Goal: Check status

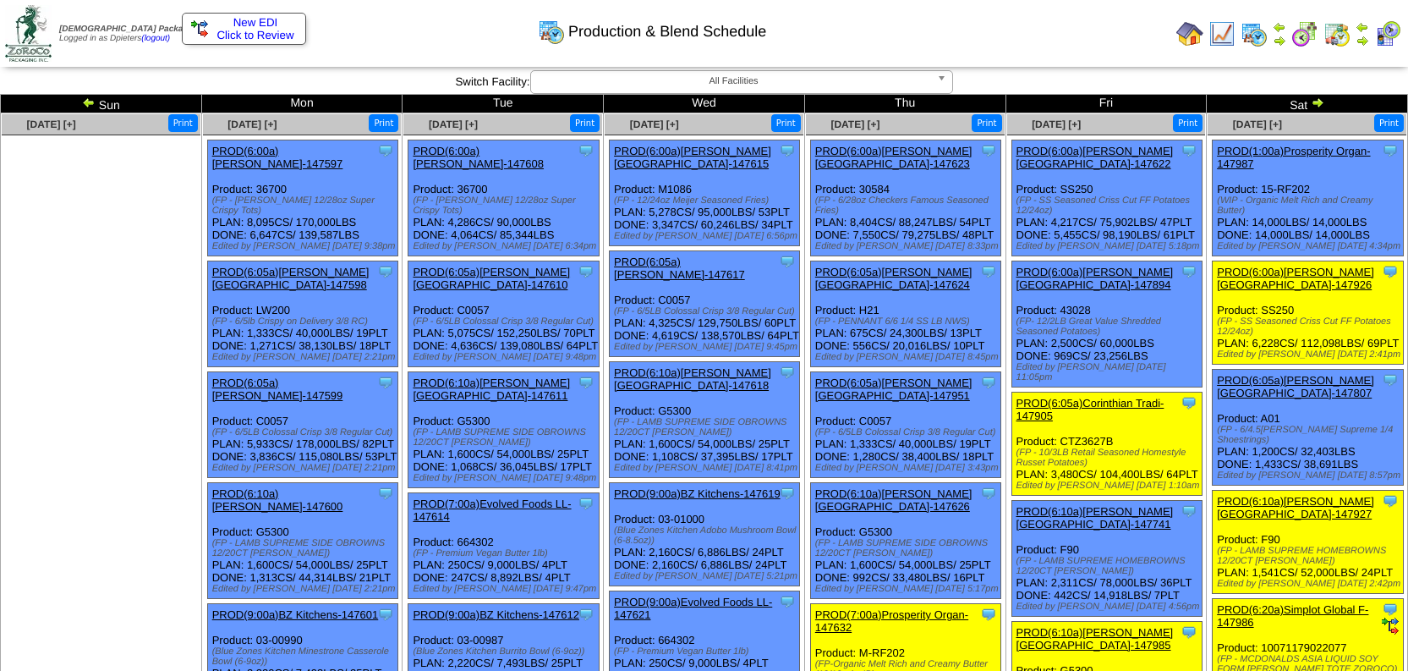
scroll to position [76, 0]
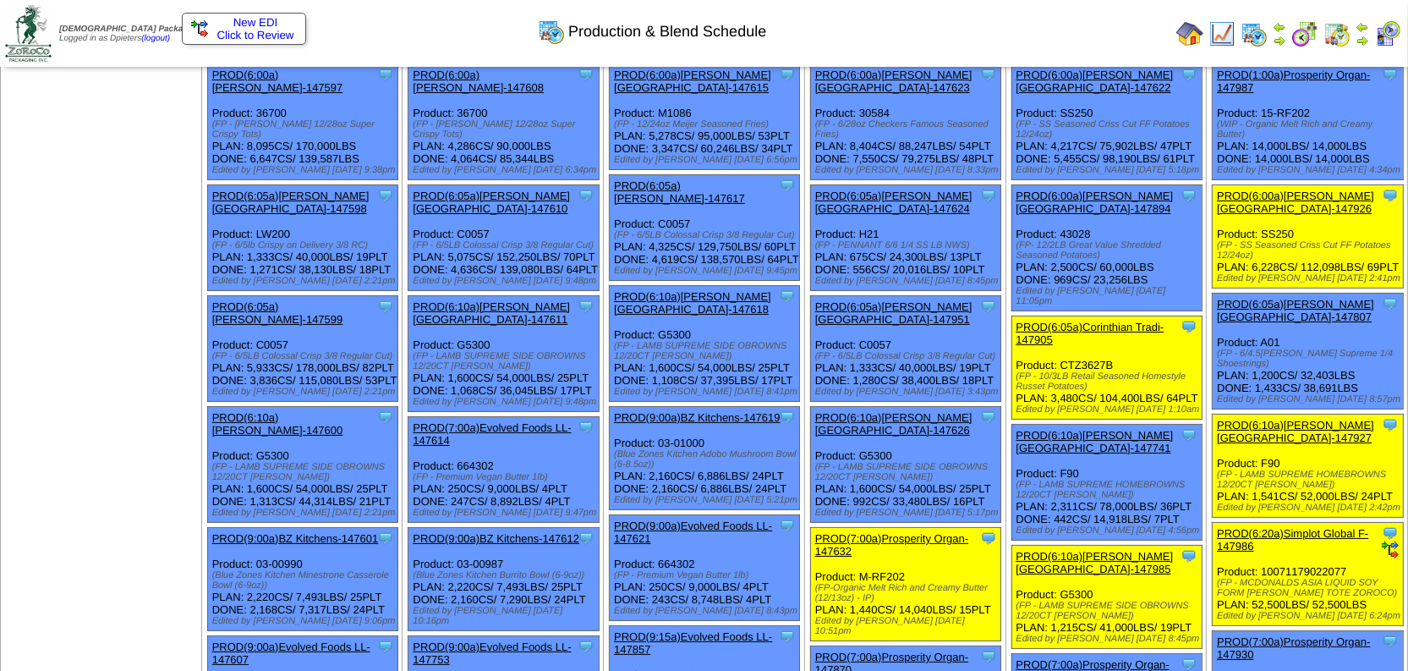
click at [727, 290] on link "PROD(6:10a)[PERSON_NAME][GEOGRAPHIC_DATA]-147618" at bounding box center [692, 302] width 157 height 25
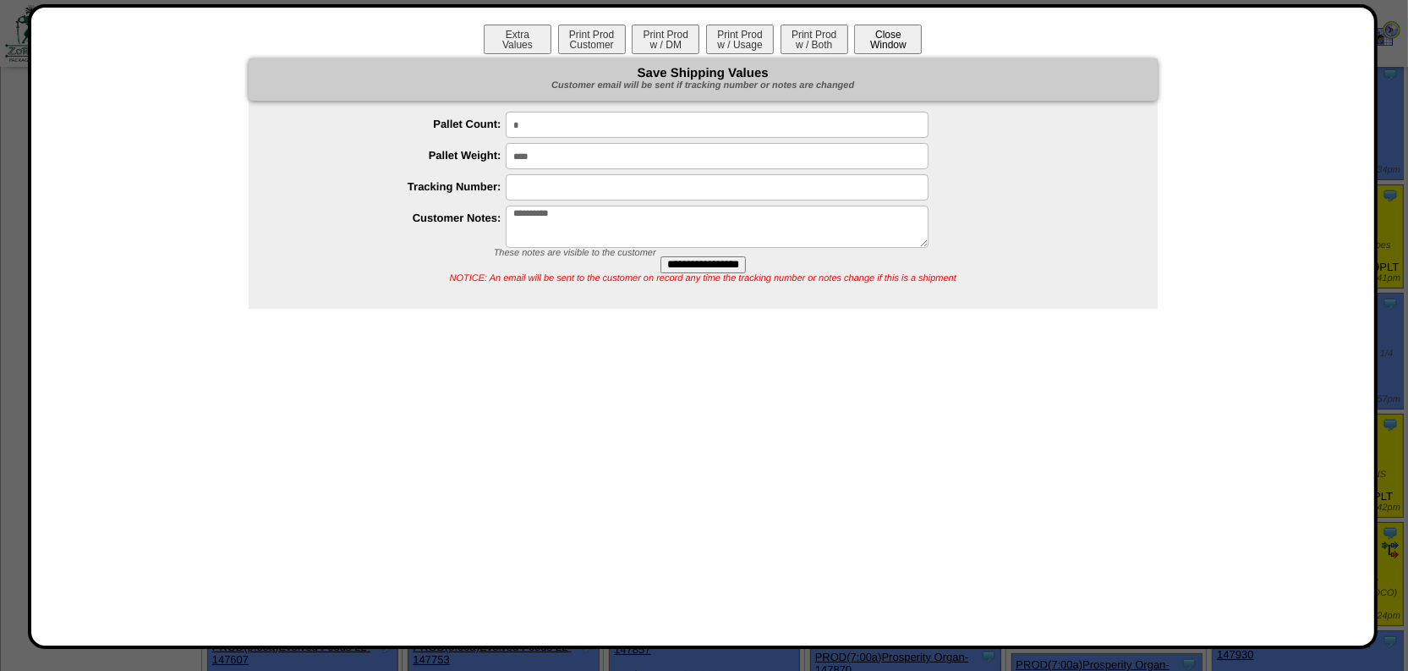
click at [881, 39] on button "Close Window" at bounding box center [888, 40] width 68 height 30
